Goal: Navigation & Orientation: Find specific page/section

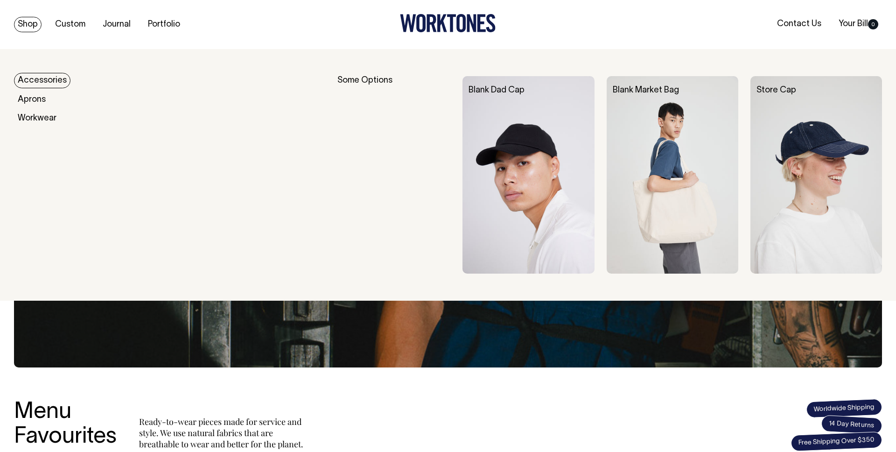
click at [820, 126] on img at bounding box center [816, 174] width 132 height 197
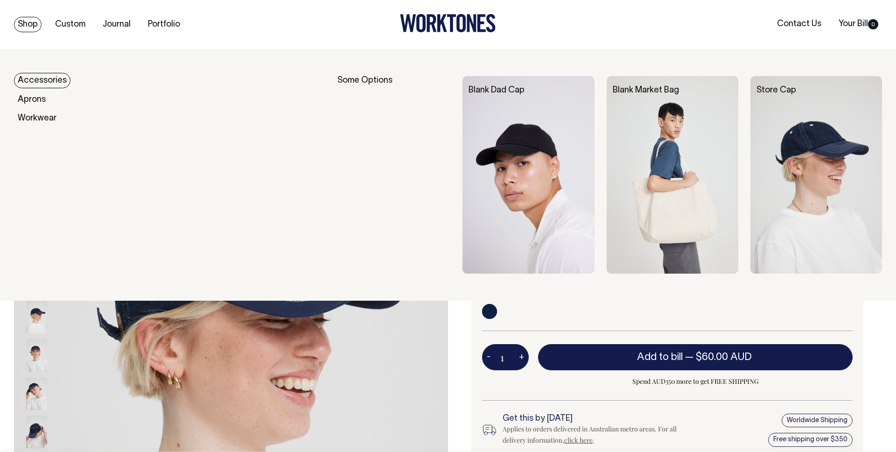
click at [47, 78] on link "Accessories" at bounding box center [42, 80] width 56 height 15
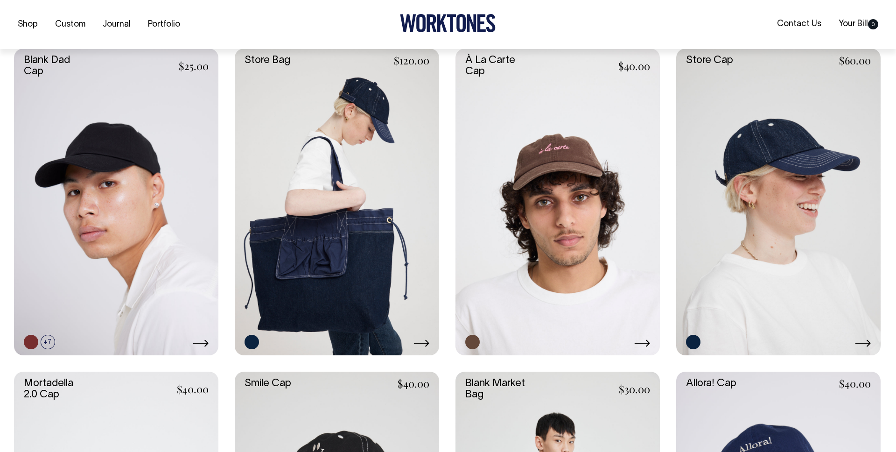
scroll to position [403, 0]
